Goal: Task Accomplishment & Management: Complete application form

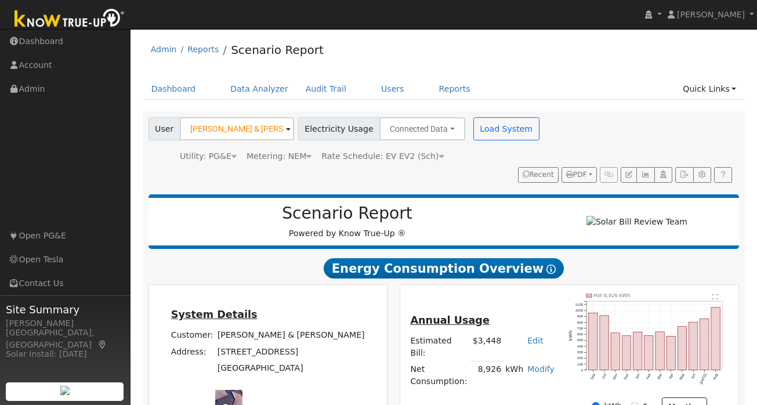
scroll to position [81, 0]
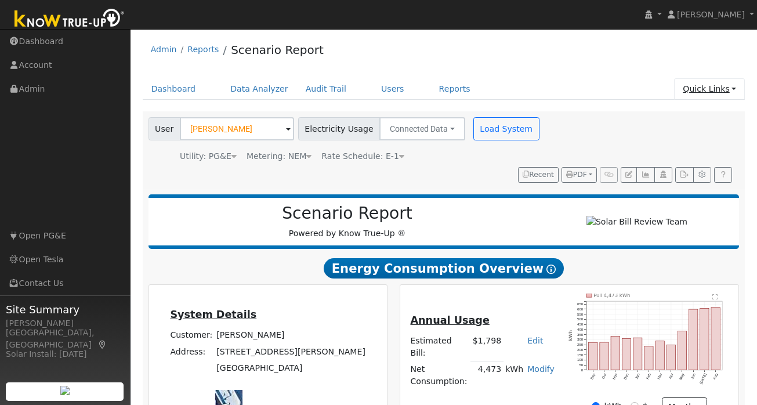
click at [733, 85] on link "Quick Links" at bounding box center [709, 88] width 71 height 21
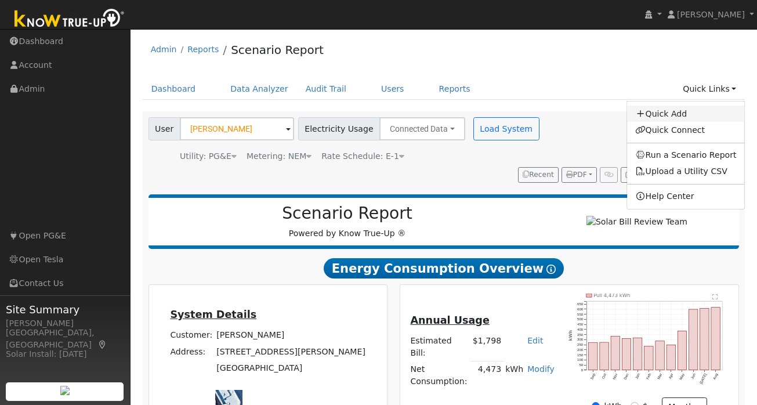
click at [685, 112] on link "Quick Add" at bounding box center [686, 114] width 118 height 16
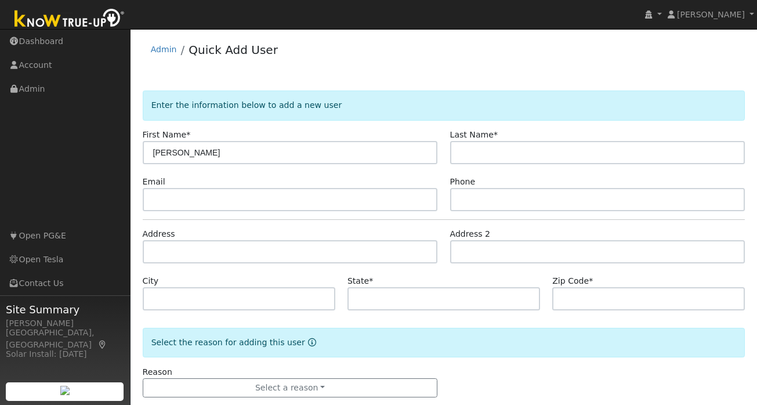
type input "[PERSON_NAME]"
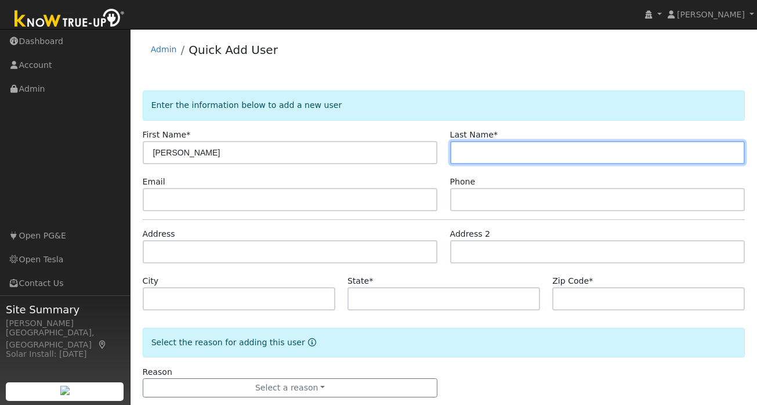
click at [526, 154] on input "text" at bounding box center [597, 152] width 295 height 23
type input "Hon"
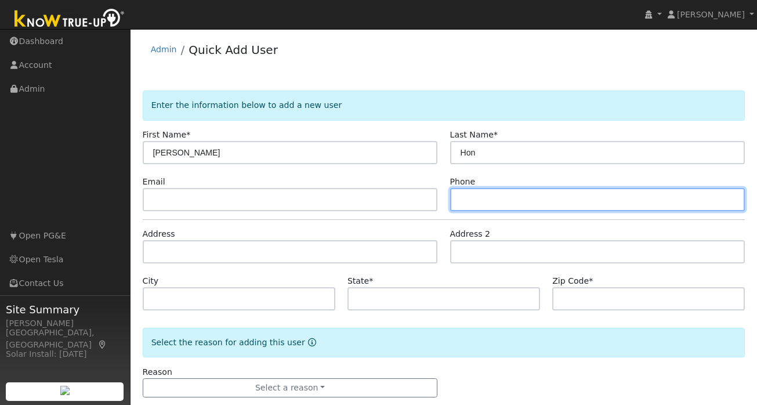
click at [483, 198] on input "text" at bounding box center [597, 199] width 295 height 23
paste input "510-292-1697"
type input "510-292-1697"
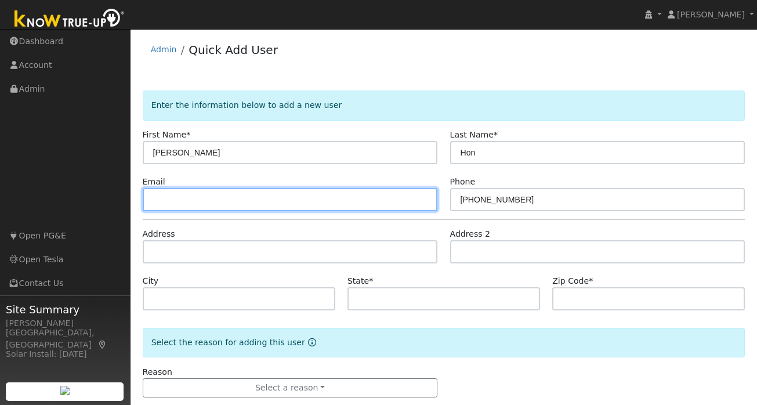
click at [193, 207] on input "text" at bounding box center [290, 199] width 295 height 23
paste input "uclatempmail@yahoo.com"
type input "uclatempmail@yahoo.com"
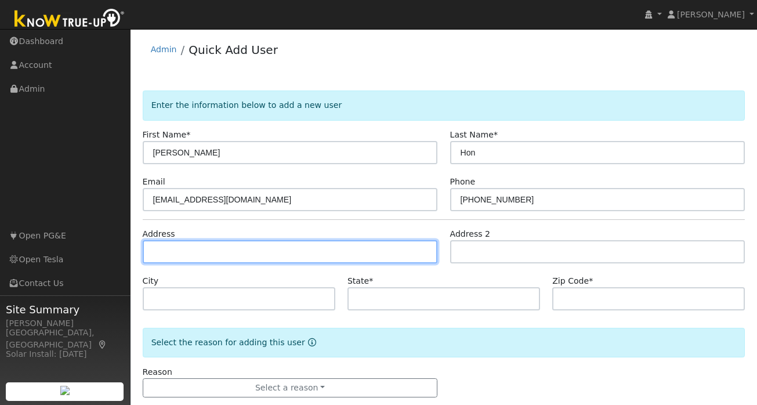
click at [212, 251] on input "text" at bounding box center [290, 251] width 295 height 23
paste input "17 Leeds Ct. W Danville, CA 89434"
type input "17 Leeds Court West"
type input "Danville"
type input "CA"
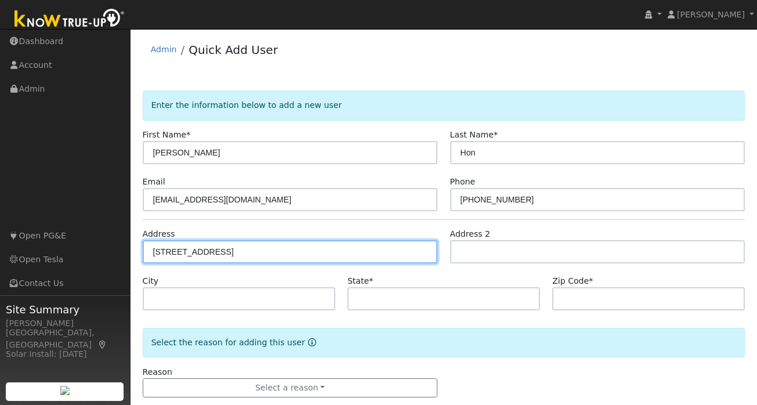
type input "94526"
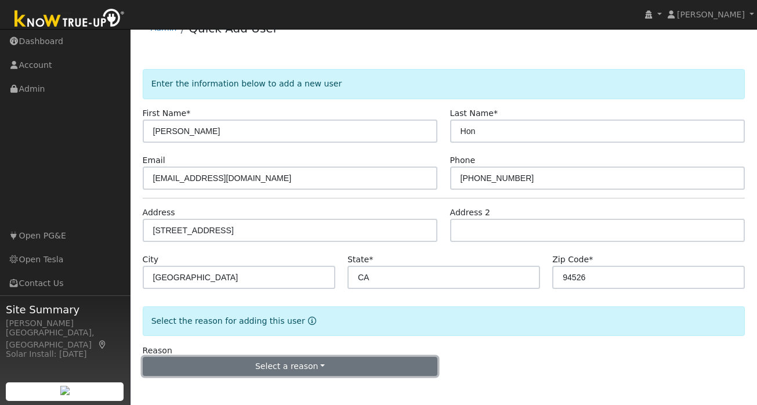
click at [309, 368] on button "Select a reason" at bounding box center [290, 367] width 295 height 20
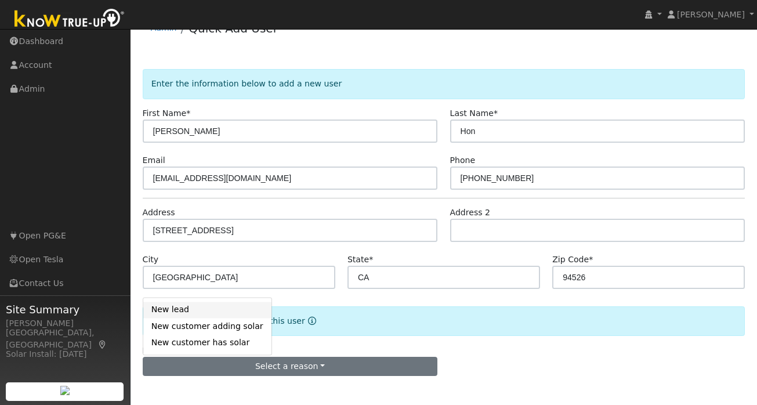
click at [187, 311] on link "New lead" at bounding box center [207, 310] width 128 height 16
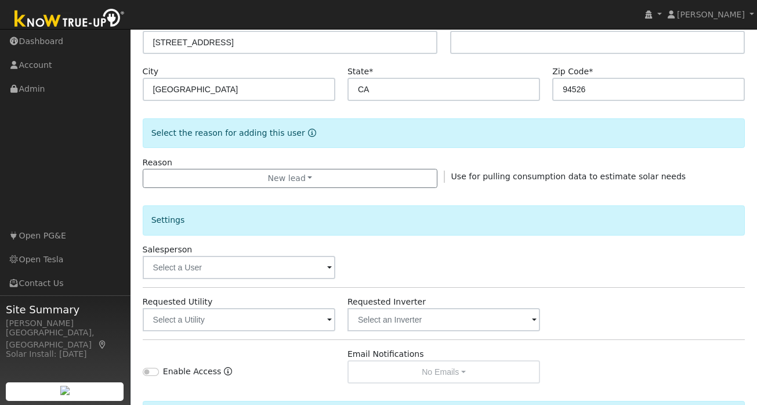
scroll to position [262, 0]
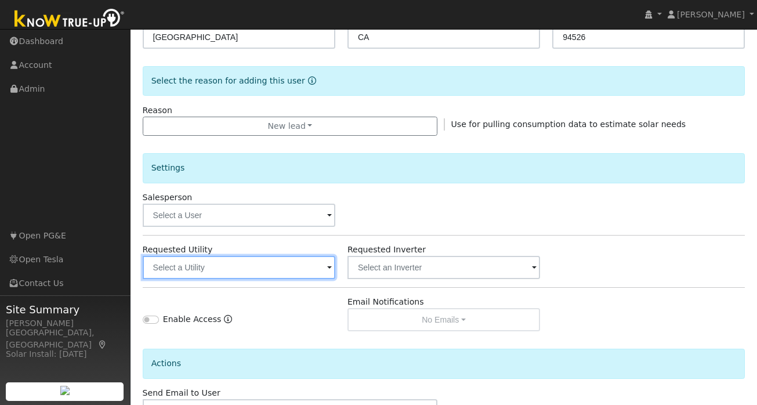
click at [319, 263] on input "text" at bounding box center [239, 267] width 193 height 23
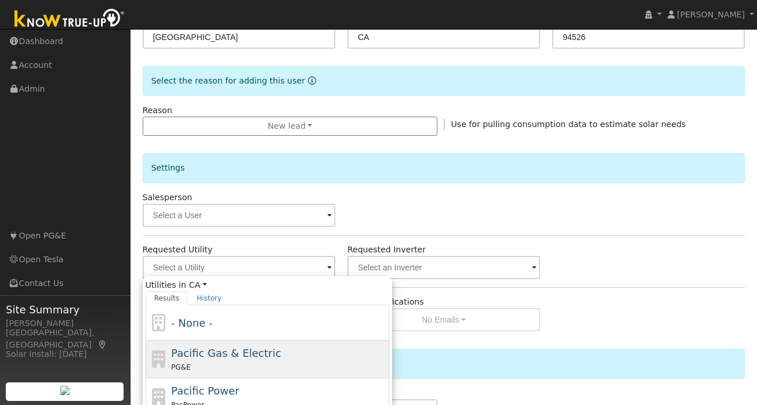
click at [224, 345] on div "Pacific Gas & Electric PG&E" at bounding box center [278, 359] width 215 height 28
type input "Pacific Gas & Electric"
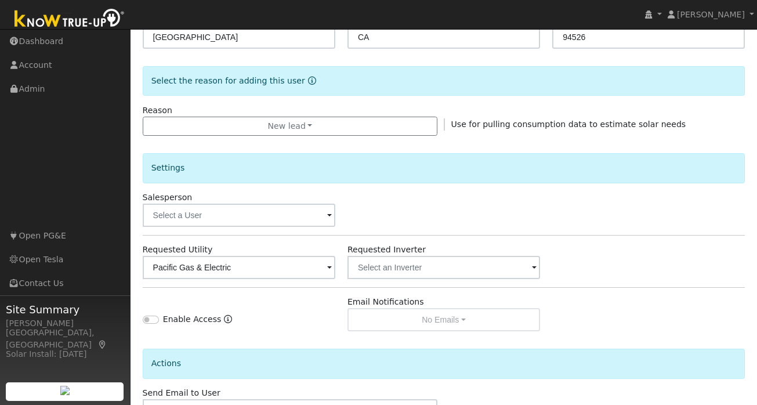
scroll to position [344, 0]
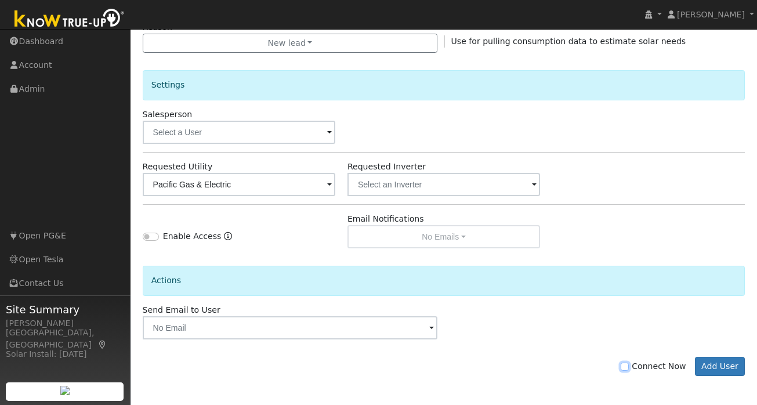
click at [629, 369] on input "Connect Now" at bounding box center [624, 366] width 8 height 8
checkbox input "true"
click at [722, 371] on button "Add User" at bounding box center [720, 367] width 50 height 20
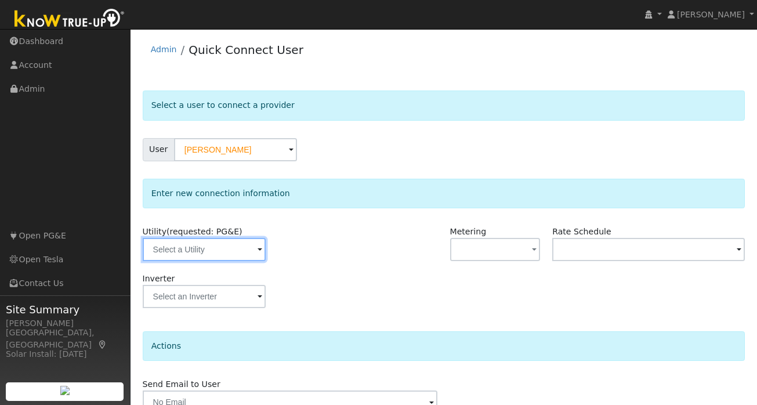
click at [248, 254] on input "text" at bounding box center [204, 249] width 123 height 23
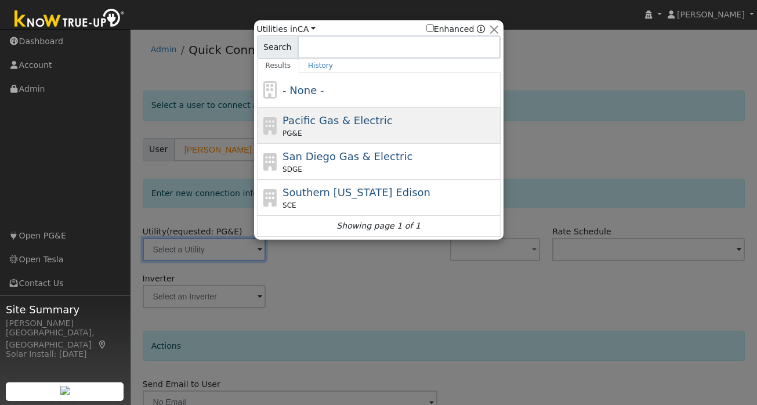
click at [357, 131] on div "PG&E" at bounding box center [389, 133] width 215 height 10
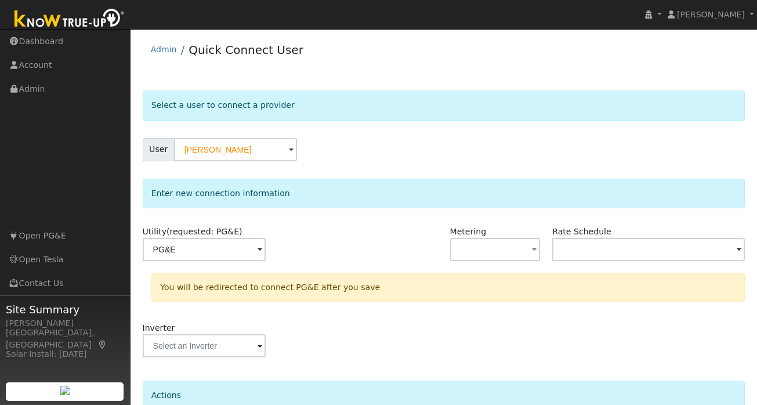
type input "PG&E"
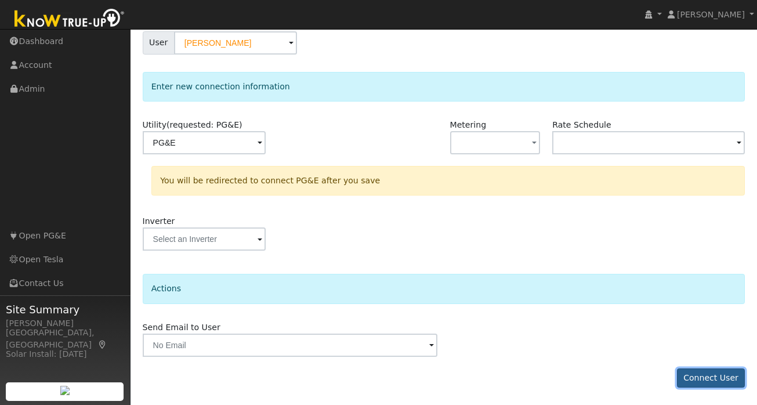
click at [699, 377] on button "Connect User" at bounding box center [711, 378] width 68 height 20
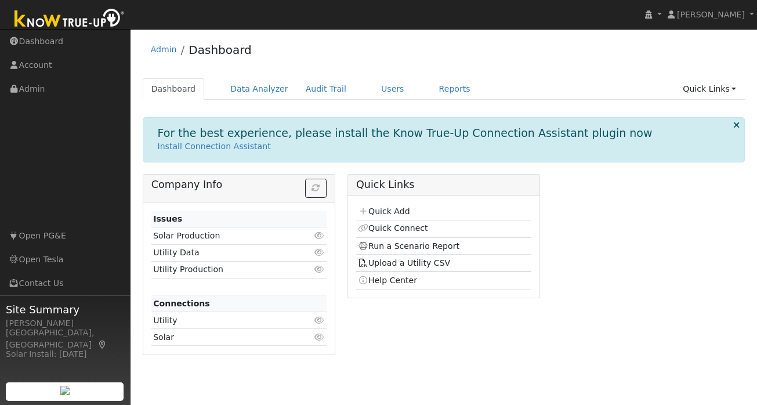
click at [413, 167] on div "For the best experience, please install the Know True-Up Connection Assistant p…" at bounding box center [444, 240] width 602 height 246
click at [405, 227] on link "Quick Connect" at bounding box center [393, 227] width 70 height 9
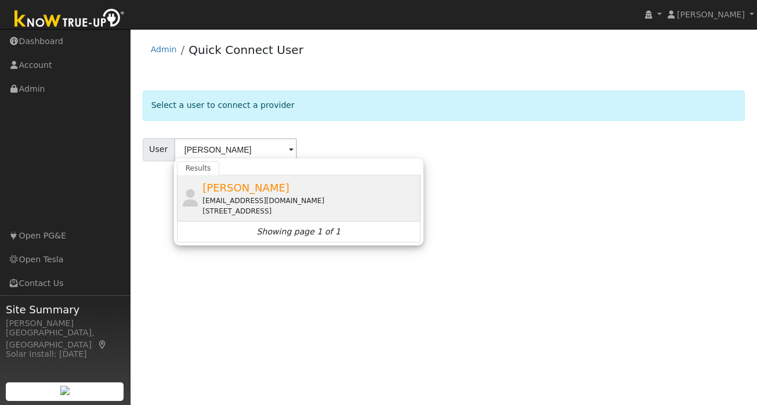
click at [241, 191] on div "[PERSON_NAME] [EMAIL_ADDRESS][DOMAIN_NAME] [STREET_ADDRESS]" at bounding box center [309, 198] width 215 height 37
type input "[PERSON_NAME]"
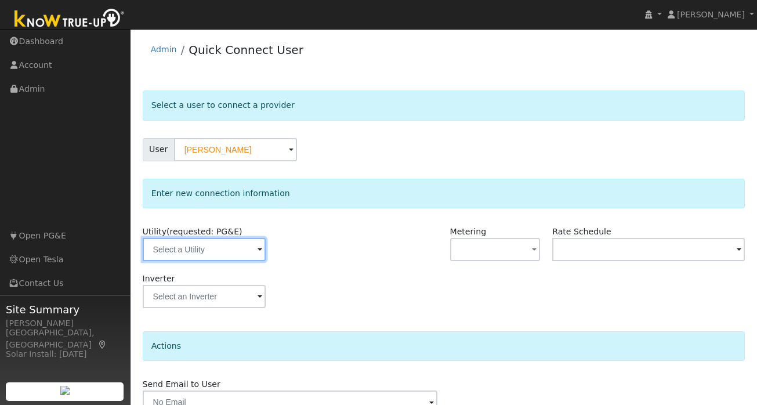
click at [248, 252] on input "text" at bounding box center [204, 249] width 123 height 23
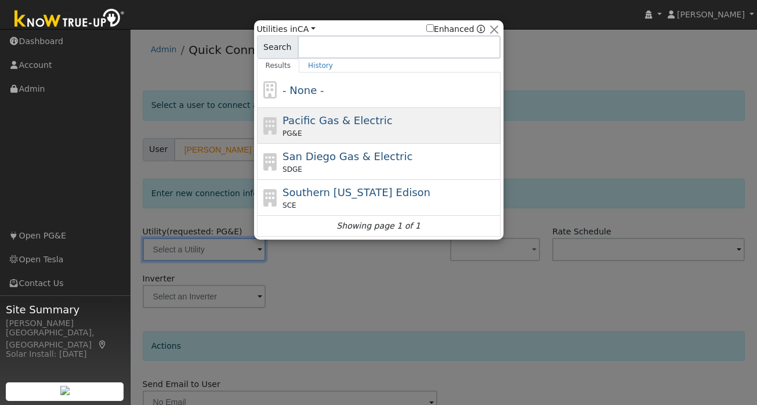
click at [362, 117] on span "Pacific Gas & Electric" at bounding box center [337, 120] width 110 height 12
type input "PG&E"
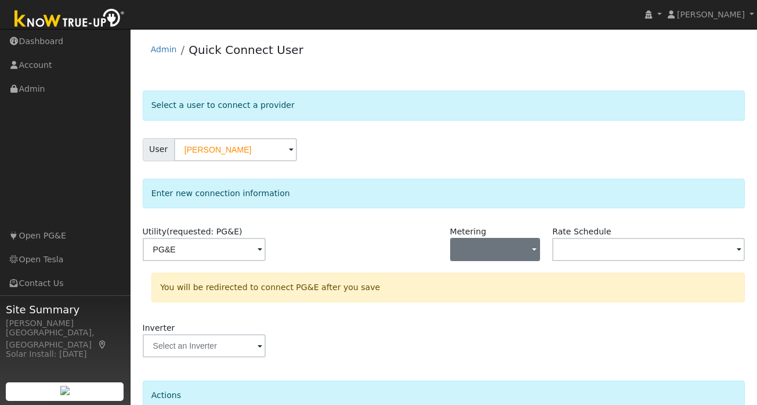
scroll to position [107, 0]
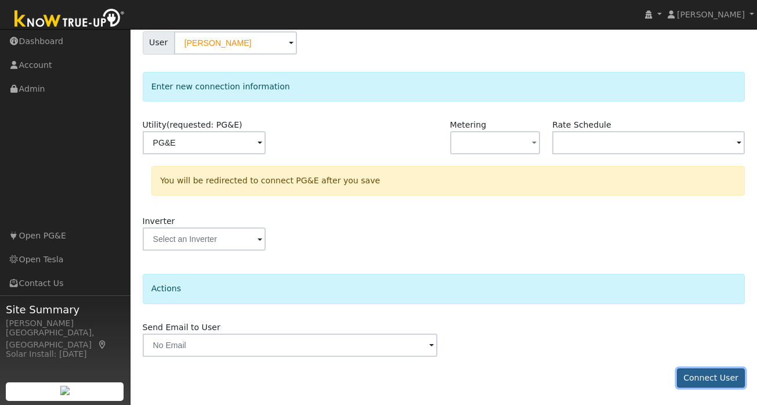
click at [717, 383] on button "Connect User" at bounding box center [711, 378] width 68 height 20
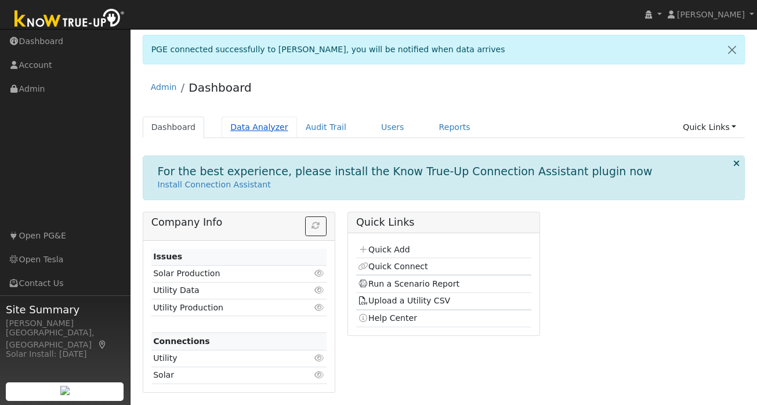
click at [263, 124] on link "Data Analyzer" at bounding box center [258, 127] width 75 height 21
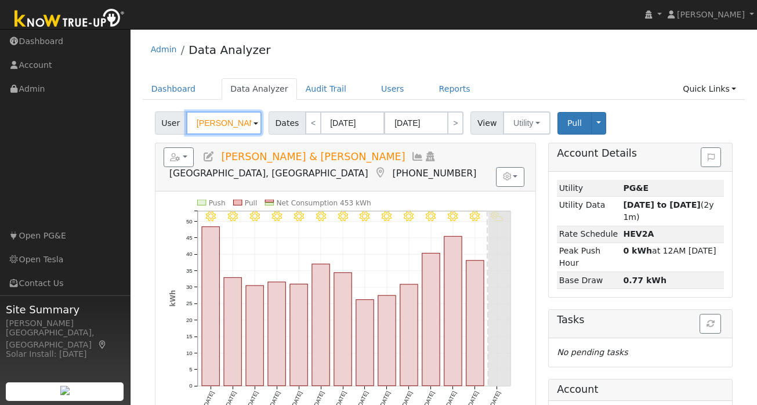
click at [223, 130] on input "[PERSON_NAME] & [PERSON_NAME]" at bounding box center [223, 122] width 75 height 23
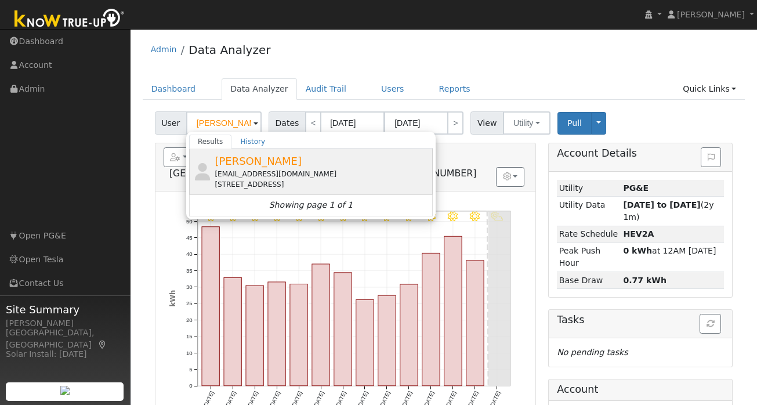
click at [246, 169] on div "[EMAIL_ADDRESS][DOMAIN_NAME]" at bounding box center [322, 174] width 215 height 10
type input "[PERSON_NAME]"
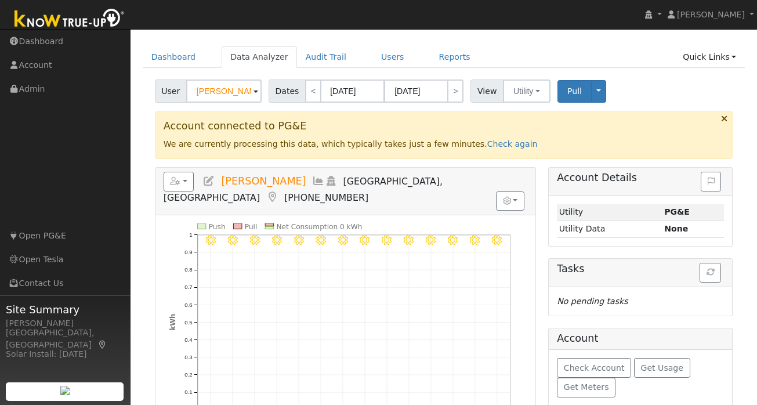
scroll to position [43, 0]
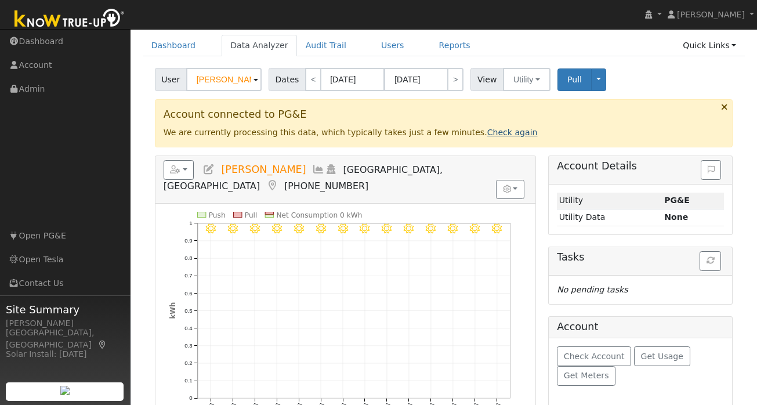
click at [493, 136] on link "Check again" at bounding box center [512, 132] width 50 height 9
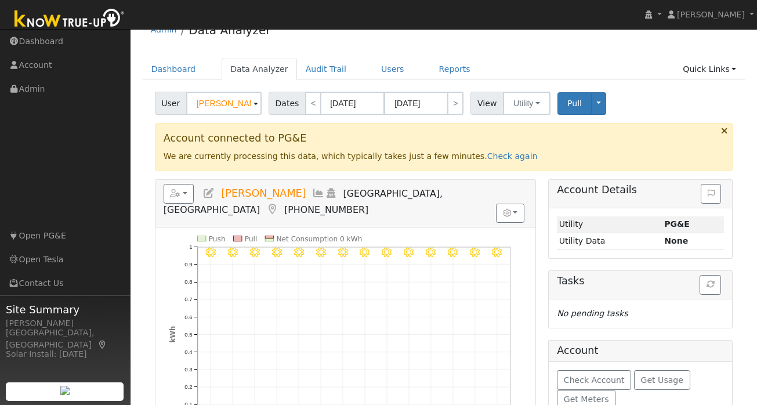
scroll to position [4, 0]
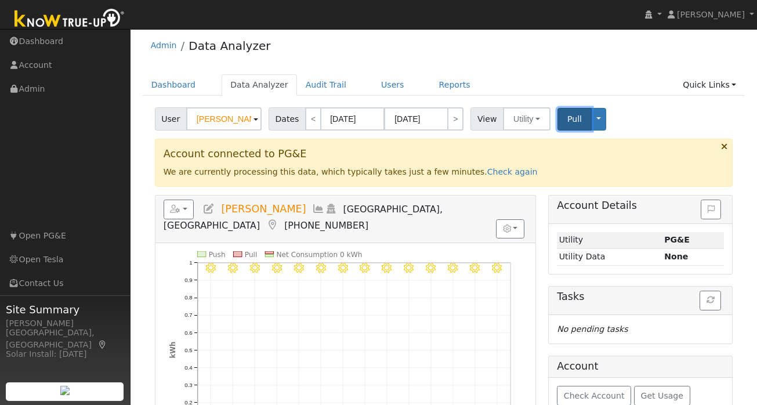
click at [569, 118] on span "Pull" at bounding box center [574, 118] width 14 height 9
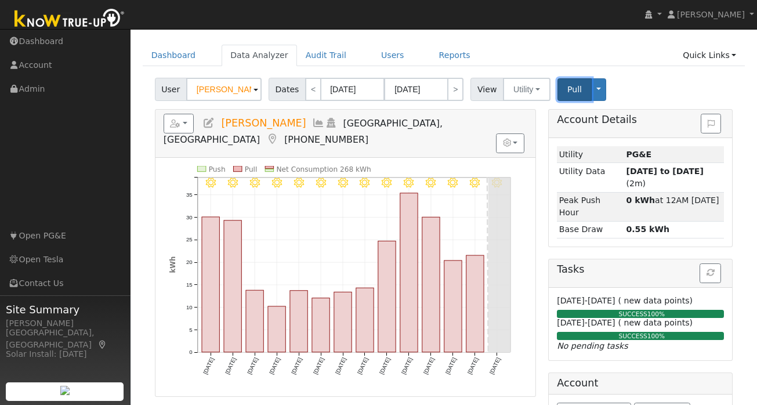
scroll to position [34, 0]
click at [448, 54] on link "Reports" at bounding box center [454, 54] width 49 height 21
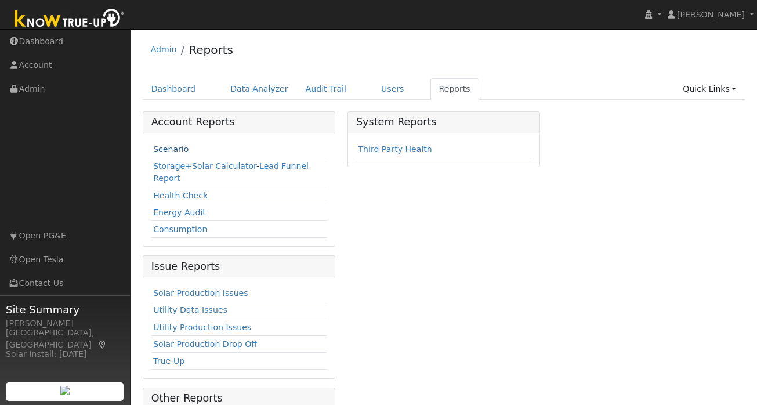
click at [166, 147] on link "Scenario" at bounding box center [170, 148] width 35 height 9
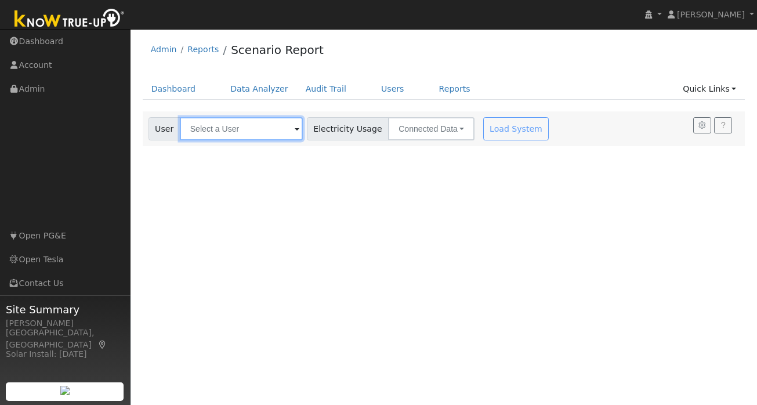
click at [230, 129] on input "text" at bounding box center [241, 128] width 123 height 23
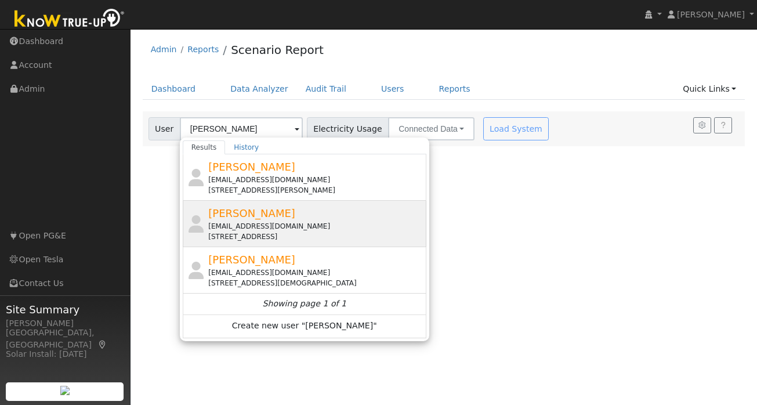
click at [248, 208] on div "Joe Hon uclatempmail@yahoo.com 17 Leeds Court West, Danville, CA 94526" at bounding box center [315, 223] width 215 height 37
type input "[PERSON_NAME]"
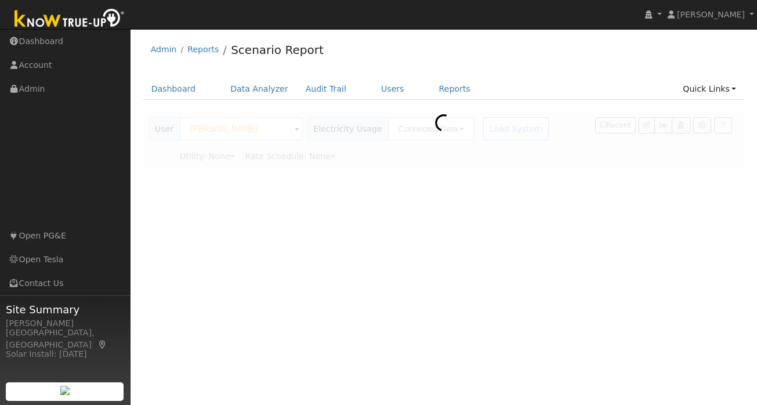
type input "Pacific Gas & Electric"
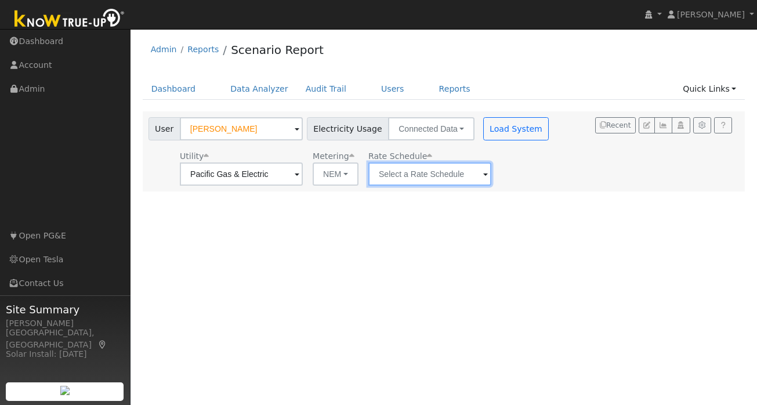
click at [461, 181] on input "text" at bounding box center [429, 173] width 123 height 23
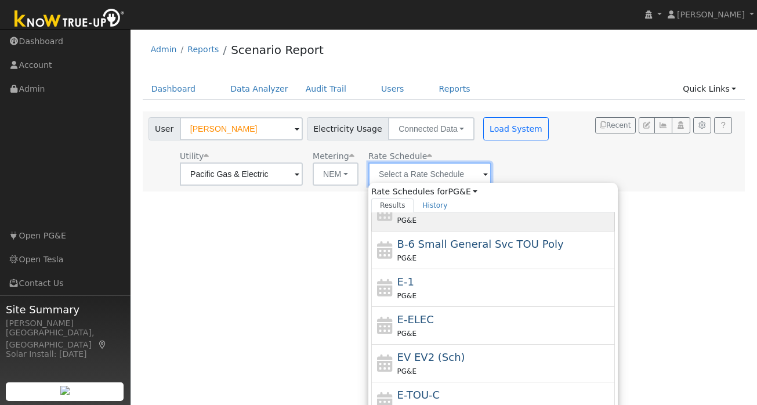
scroll to position [11, 0]
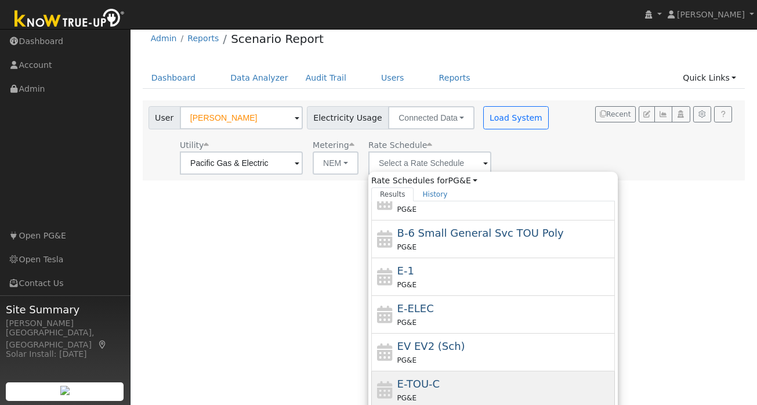
click at [427, 386] on div "E-TOU-C PG&E" at bounding box center [504, 390] width 215 height 28
type input "E-TOU-C"
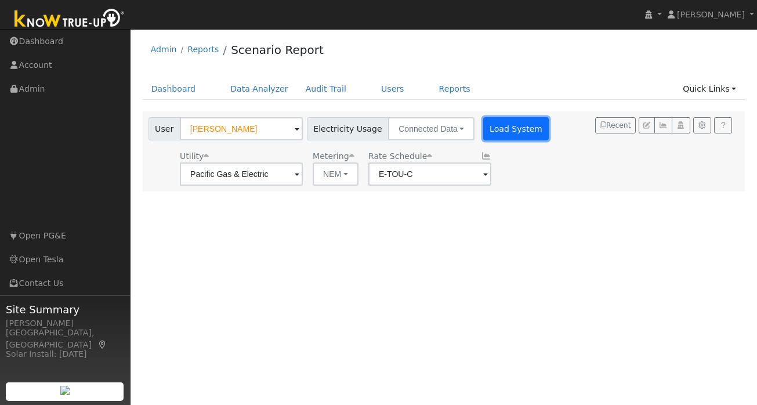
click at [507, 130] on button "Load System" at bounding box center [516, 128] width 66 height 23
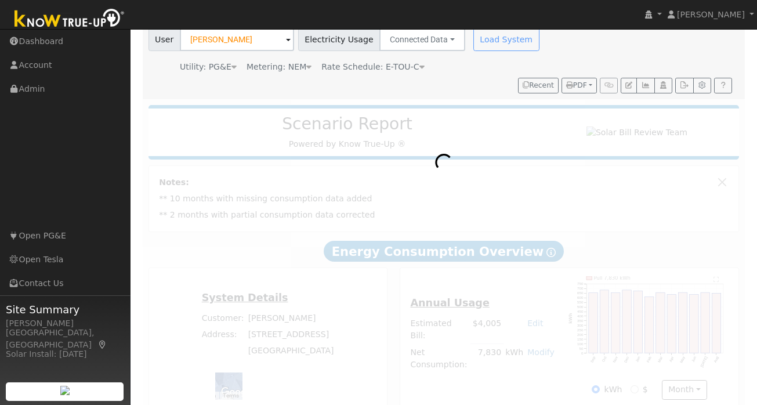
scroll to position [109, 0]
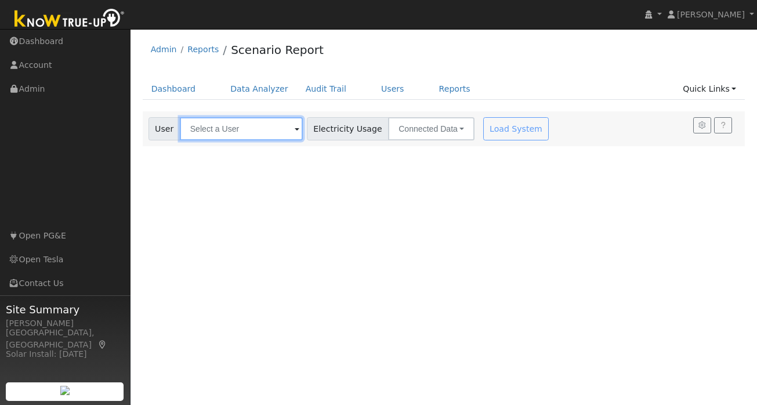
click at [219, 137] on input "text" at bounding box center [241, 128] width 123 height 23
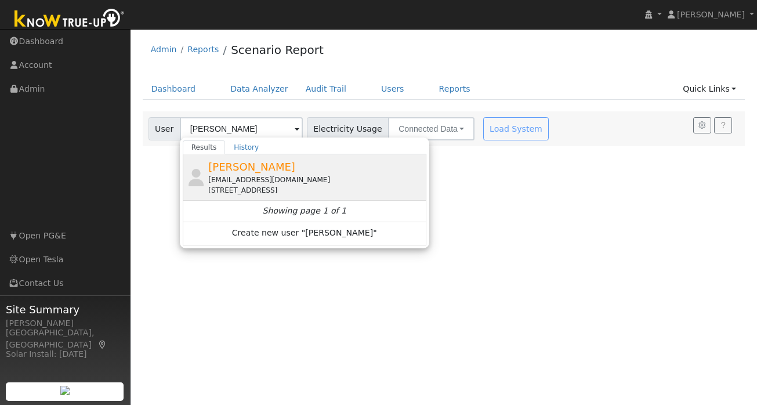
click at [261, 174] on div "[PERSON_NAME] [EMAIL_ADDRESS][DOMAIN_NAME] [STREET_ADDRESS]" at bounding box center [315, 177] width 215 height 37
type input "[PERSON_NAME]"
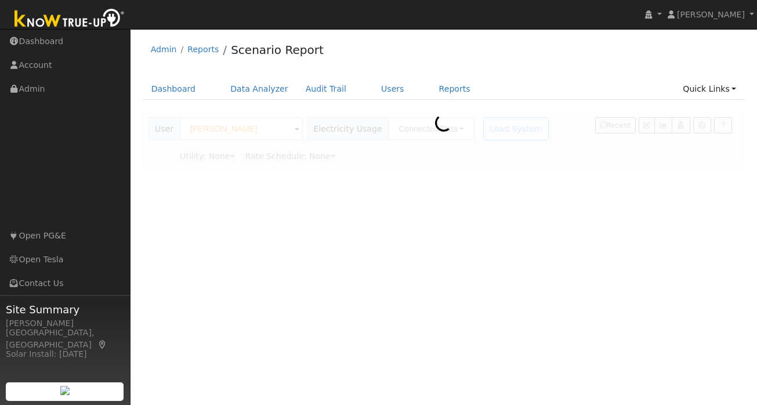
type input "Pacific Gas & Electric"
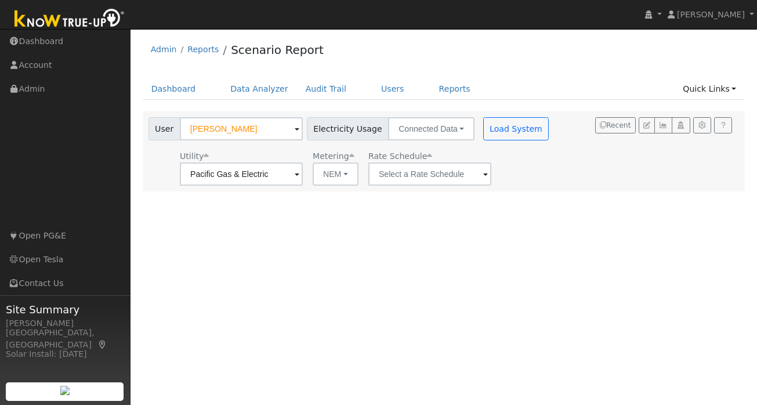
click at [483, 173] on span at bounding box center [485, 174] width 5 height 13
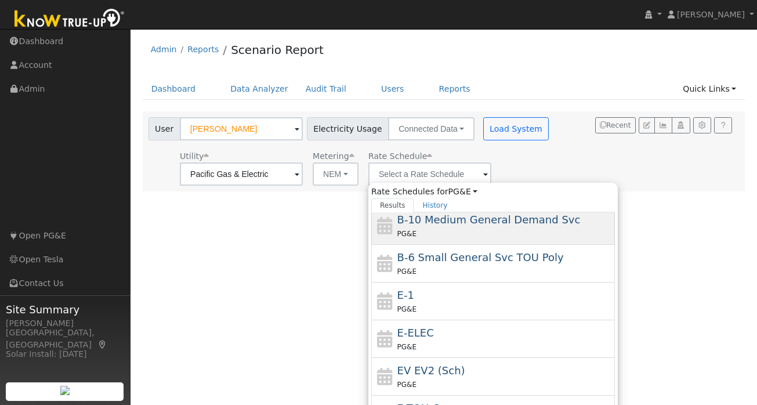
scroll to position [127, 0]
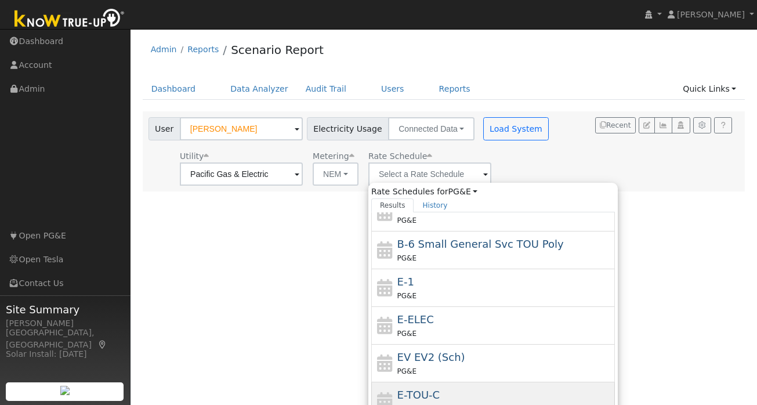
click at [426, 394] on div "E-TOU-C PG&E" at bounding box center [504, 401] width 215 height 28
type input "E-TOU-C"
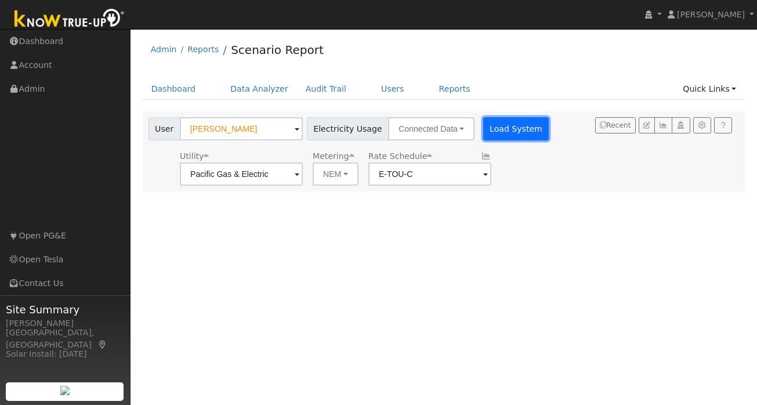
click at [491, 129] on button "Load System" at bounding box center [516, 128] width 66 height 23
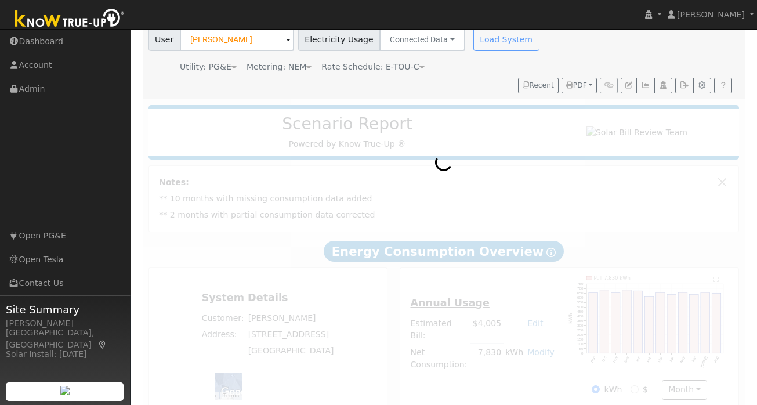
scroll to position [109, 0]
